Goal: Obtain resource: Obtain resource

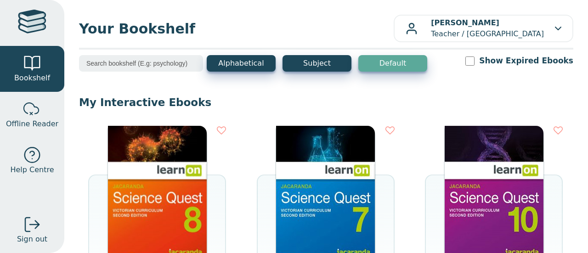
scroll to position [62, 0]
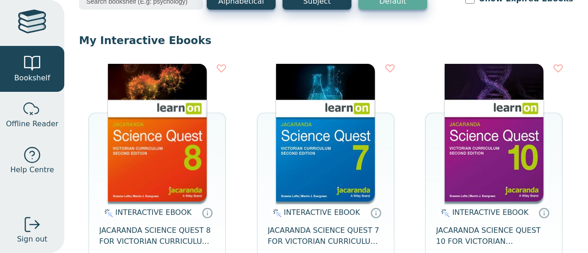
click at [491, 158] on img at bounding box center [493, 133] width 99 height 138
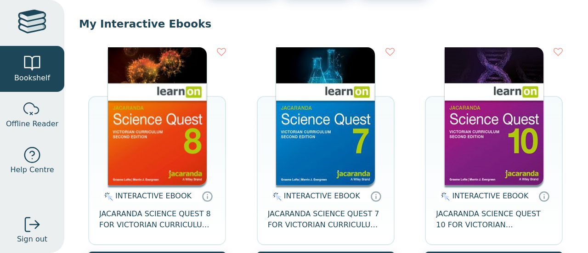
scroll to position [79, 0]
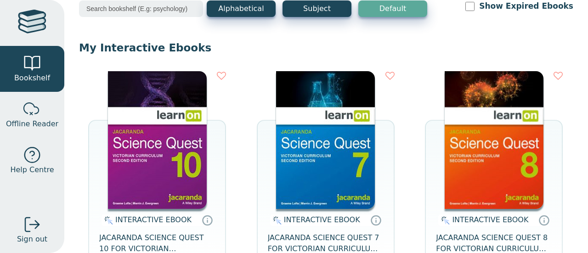
scroll to position [55, 0]
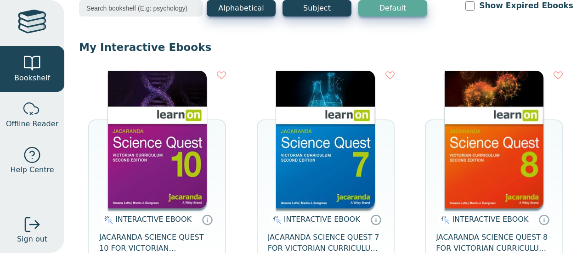
click at [167, 175] on img at bounding box center [157, 140] width 99 height 138
click at [169, 136] on img at bounding box center [157, 140] width 99 height 138
